Goal: Entertainment & Leisure: Consume media (video, audio)

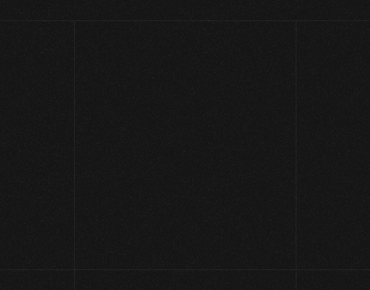
scroll to position [391, 0]
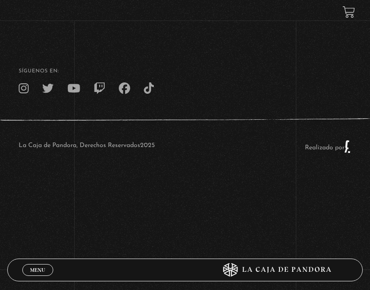
click at [43, 275] on span "Cerrar" at bounding box center [37, 278] width 21 height 6
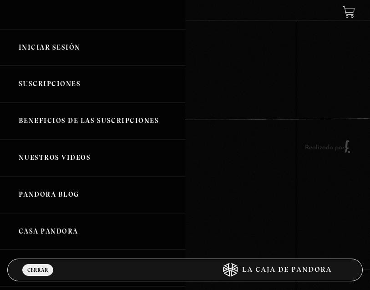
click at [74, 45] on link "Iniciar Sesión" at bounding box center [92, 47] width 185 height 37
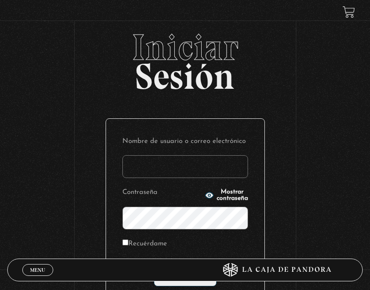
type input "johrcardosa@gmail.com"
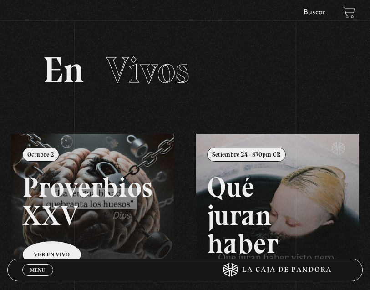
click at [36, 267] on span "Menu" at bounding box center [37, 269] width 15 height 5
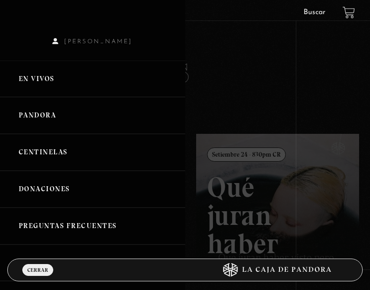
click at [34, 79] on link "En vivos" at bounding box center [92, 79] width 185 height 37
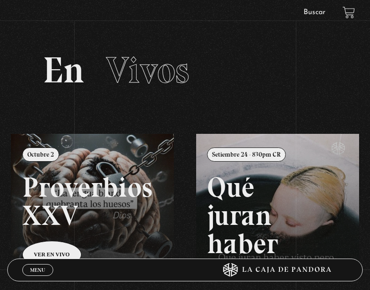
click at [278, 43] on section "En Vivos" at bounding box center [185, 81] width 370 height 105
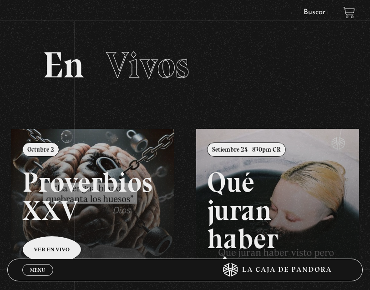
scroll to position [17, 0]
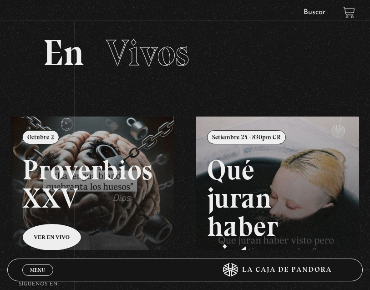
click at [38, 268] on span "Menu" at bounding box center [37, 269] width 15 height 5
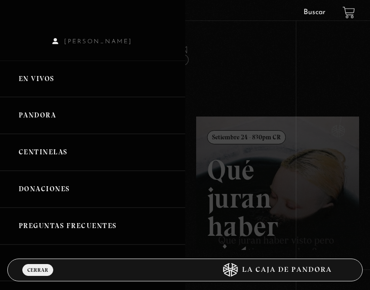
scroll to position [0, 0]
click at [36, 85] on link "En vivos" at bounding box center [92, 79] width 185 height 37
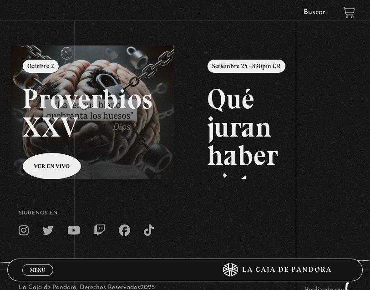
scroll to position [89, 0]
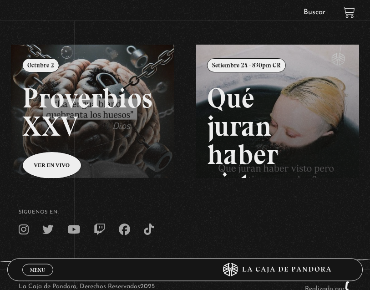
click at [57, 162] on link at bounding box center [196, 190] width 370 height 290
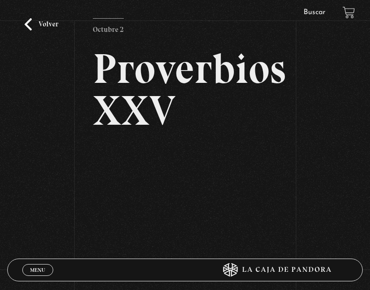
scroll to position [39, 0]
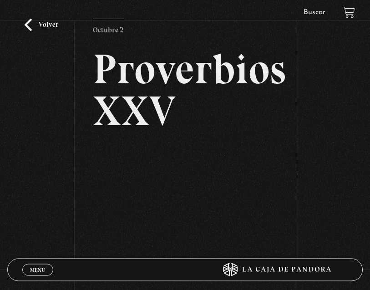
click at [38, 31] on link "Volver" at bounding box center [42, 25] width 34 height 12
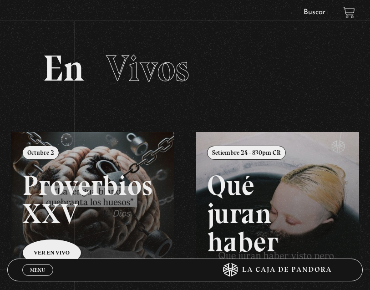
scroll to position [3, 0]
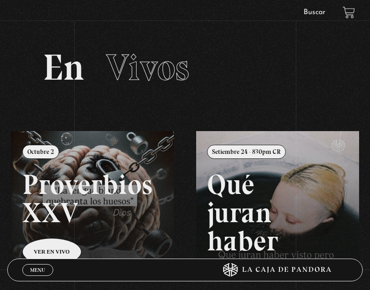
click at [41, 268] on span "Menu" at bounding box center [37, 269] width 15 height 5
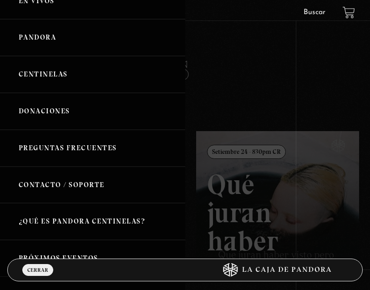
scroll to position [79, 0]
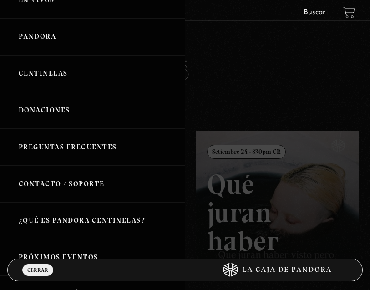
click at [32, 39] on link "Pandora" at bounding box center [92, 36] width 185 height 37
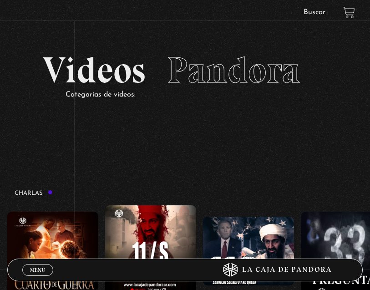
click at [42, 267] on span "Menu" at bounding box center [37, 269] width 15 height 5
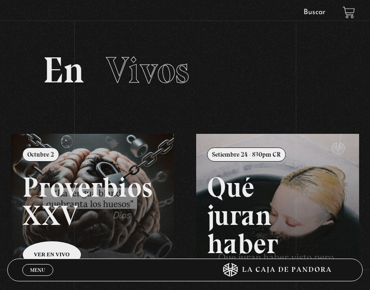
click at [332, 58] on div "En Vivos" at bounding box center [185, 70] width 296 height 36
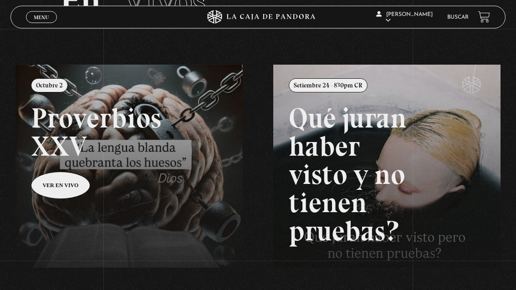
scroll to position [71, 0]
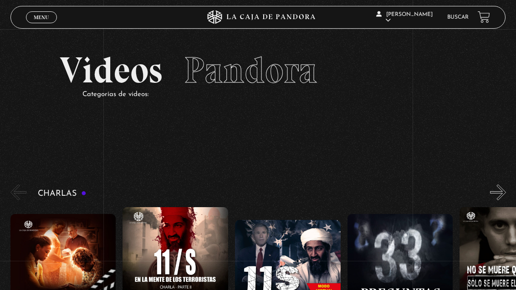
click at [42, 22] on span "Cerrar" at bounding box center [41, 25] width 21 height 6
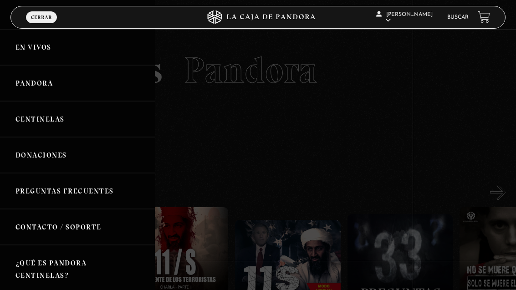
click at [32, 56] on link "En vivos" at bounding box center [77, 47] width 155 height 36
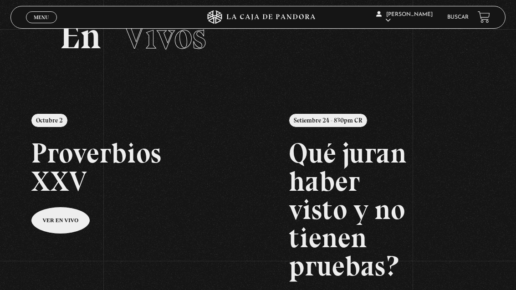
scroll to position [36, 0]
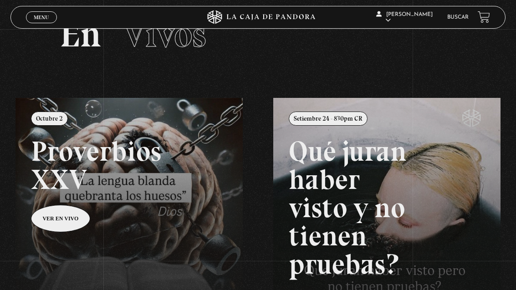
click at [43, 17] on span "Menu" at bounding box center [41, 17] width 15 height 5
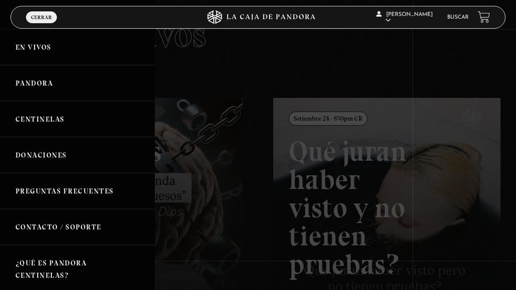
click at [25, 52] on link "En vivos" at bounding box center [77, 47] width 155 height 36
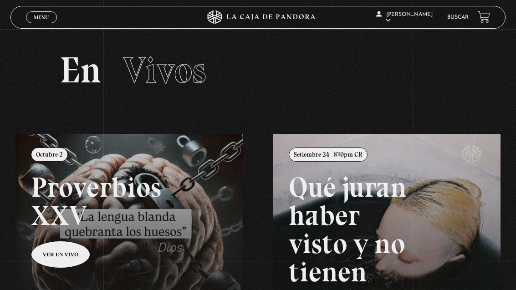
click at [26, 18] on link "Menu Cerrar" at bounding box center [41, 17] width 31 height 12
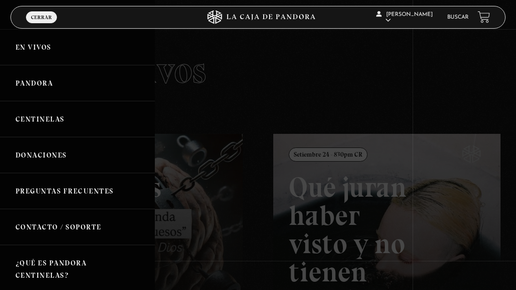
click at [46, 92] on link "Pandora" at bounding box center [77, 83] width 155 height 36
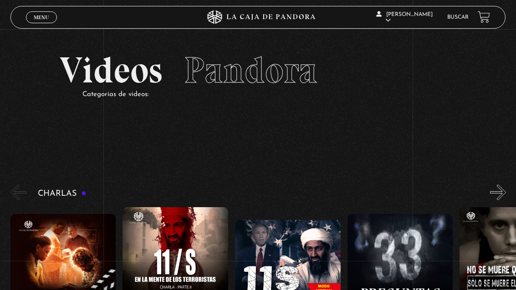
click at [41, 23] on link "Menu Cerrar" at bounding box center [41, 17] width 31 height 12
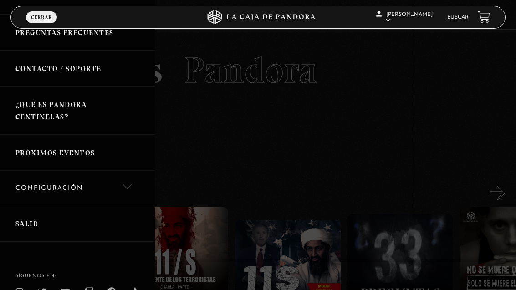
scroll to position [157, 0]
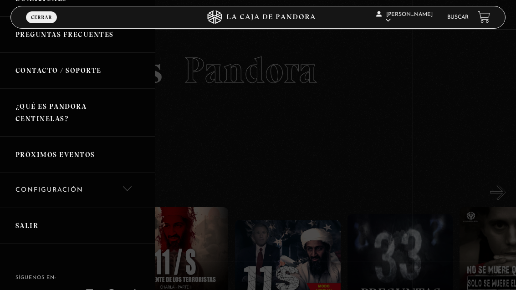
click at [81, 156] on link "Próximos Eventos" at bounding box center [77, 155] width 155 height 36
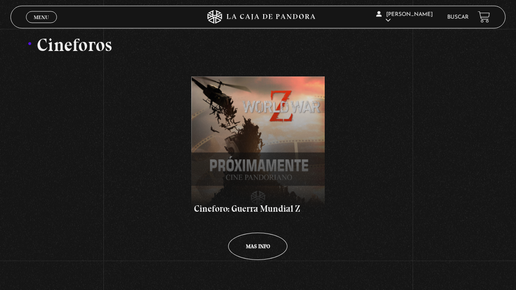
scroll to position [135, 0]
click at [42, 53] on h3 "Cineforos" at bounding box center [258, 45] width 461 height 18
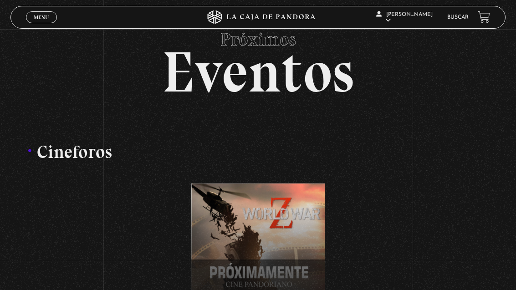
scroll to position [28, 0]
click at [33, 13] on link "Menu Cerrar" at bounding box center [41, 17] width 31 height 12
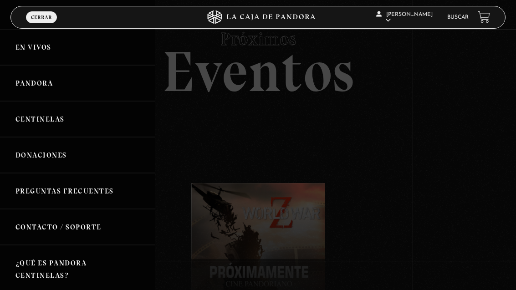
scroll to position [0, 0]
click at [51, 54] on link "En vivos" at bounding box center [77, 47] width 155 height 36
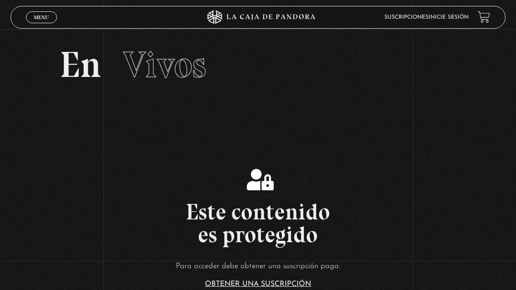
scroll to position [6, 0]
click at [34, 15] on span "Menu" at bounding box center [41, 17] width 15 height 5
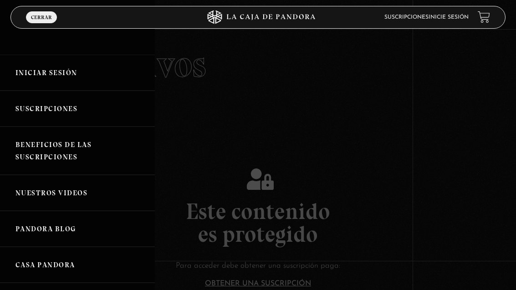
click at [21, 68] on link "Iniciar Sesión" at bounding box center [77, 73] width 155 height 36
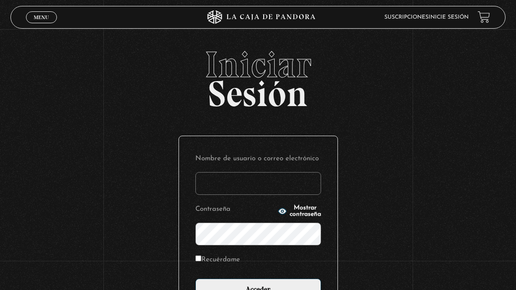
type input "johrcardosa@gmail.com"
click at [258, 290] on input "Acceder" at bounding box center [258, 290] width 126 height 23
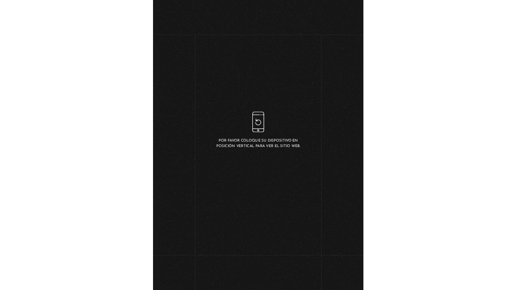
scroll to position [22, 0]
